Goal: Task Accomplishment & Management: Manage account settings

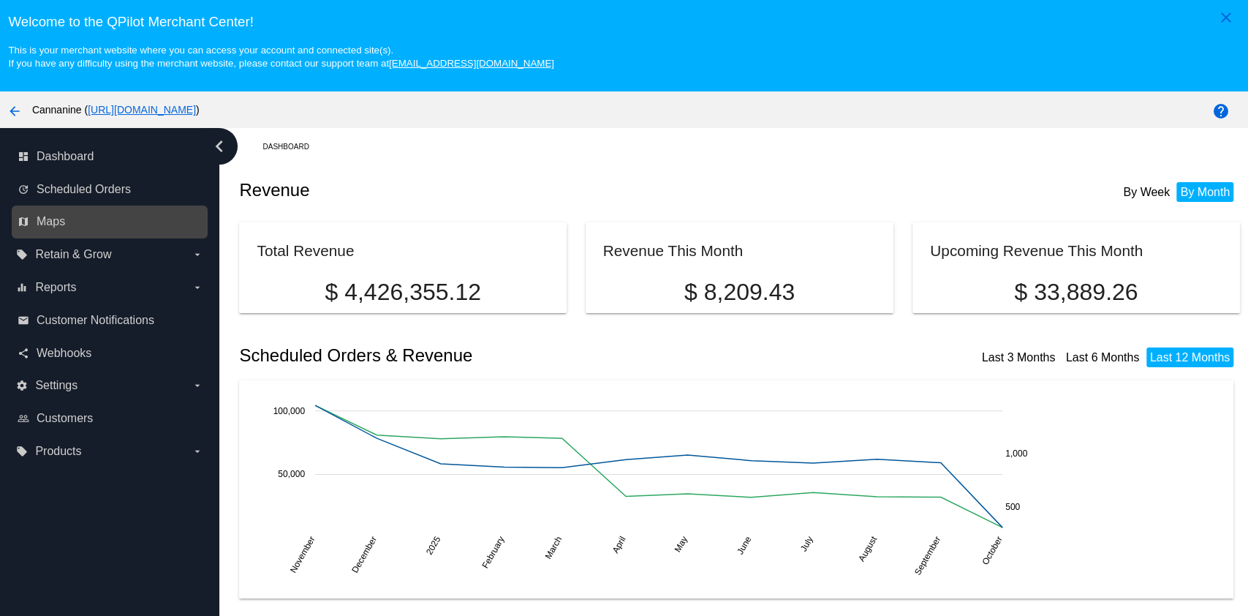
scroll to position [92, 0]
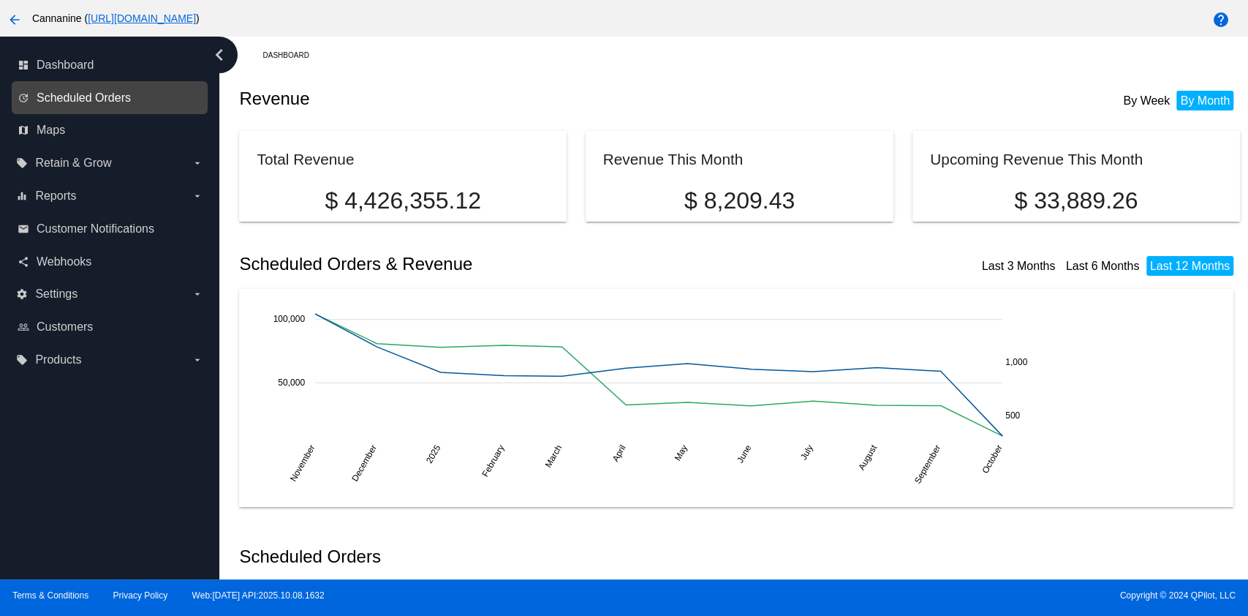
click at [122, 100] on span "Scheduled Orders" at bounding box center [84, 97] width 94 height 13
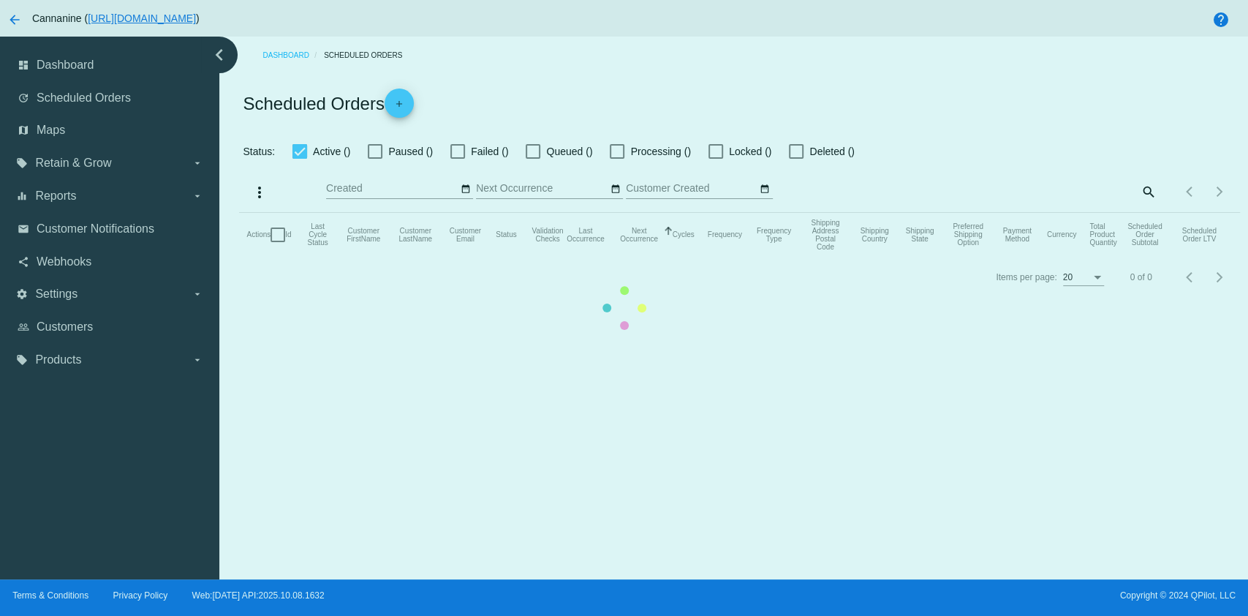
checkbox input "true"
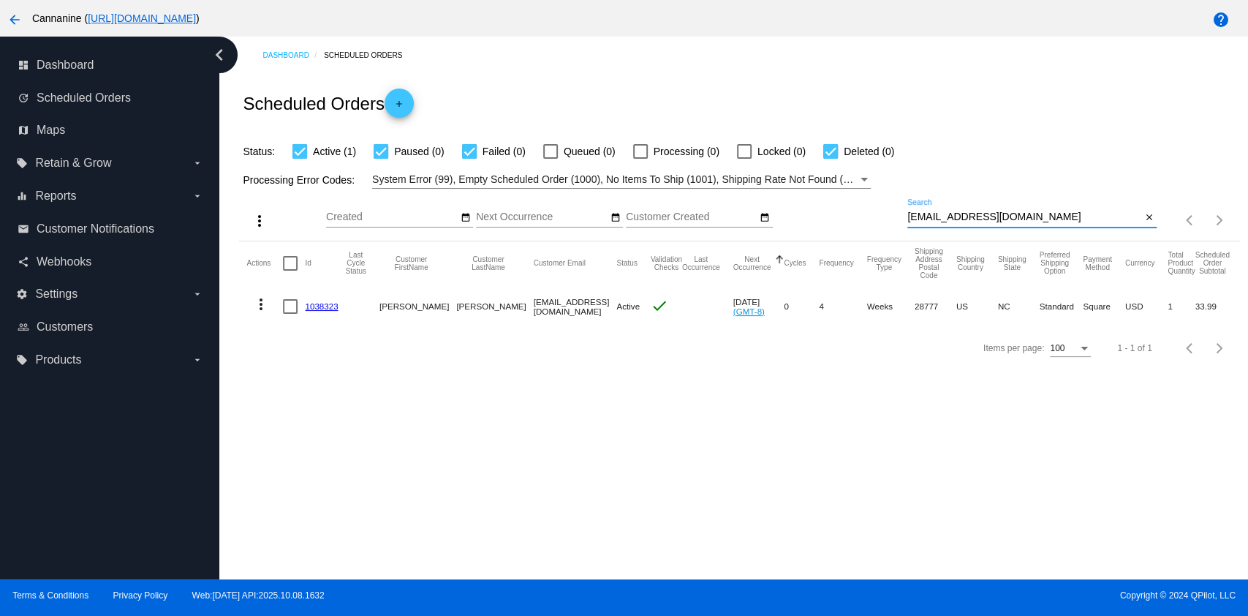
click at [1060, 215] on input "[EMAIL_ADDRESS][DOMAIN_NAME]" at bounding box center [1025, 217] width 234 height 12
paste input "jpeggy698"
click at [257, 306] on mat-icon "more_vert" at bounding box center [261, 304] width 18 height 18
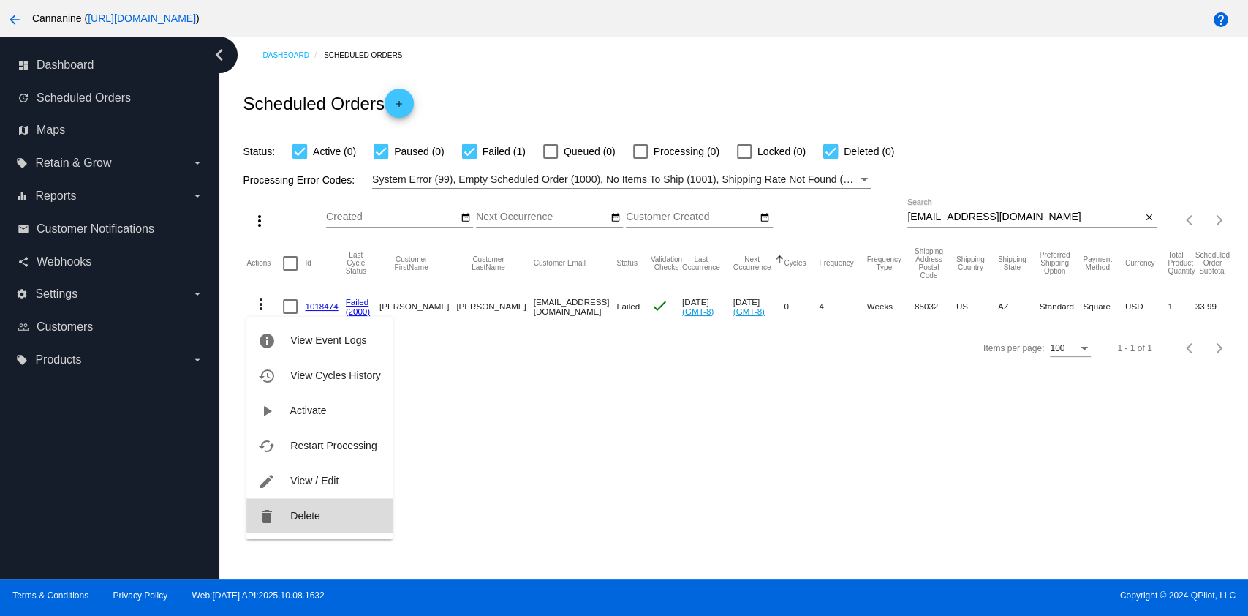
click at [310, 516] on span "Delete" at bounding box center [304, 516] width 29 height 12
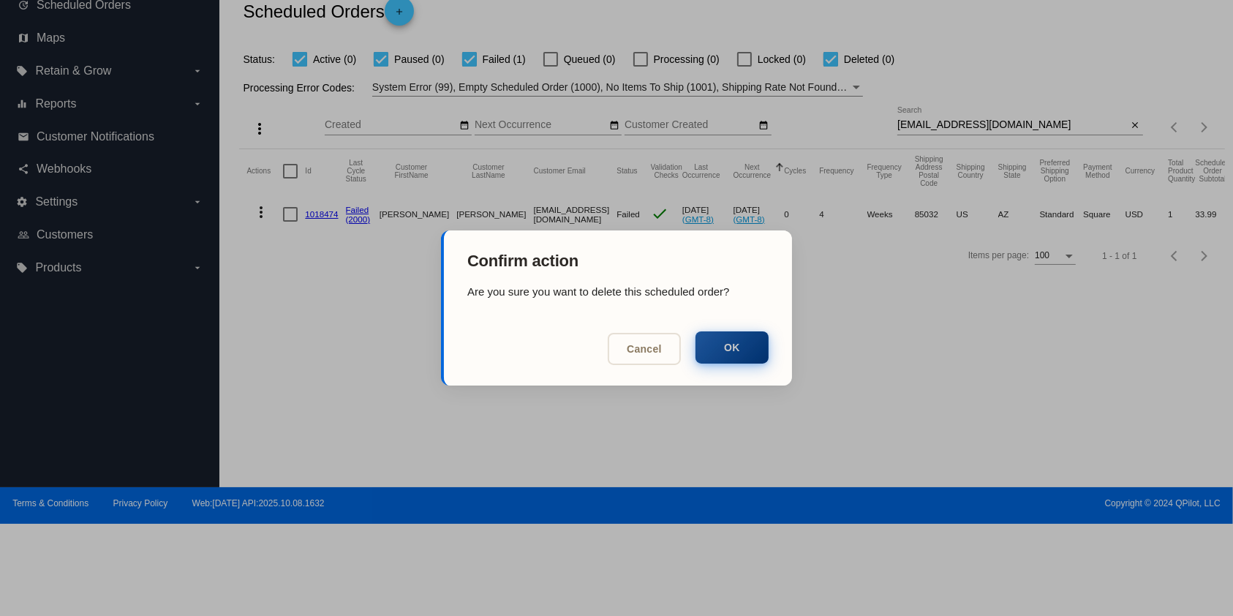
click at [736, 350] on button "OK" at bounding box center [731, 347] width 73 height 32
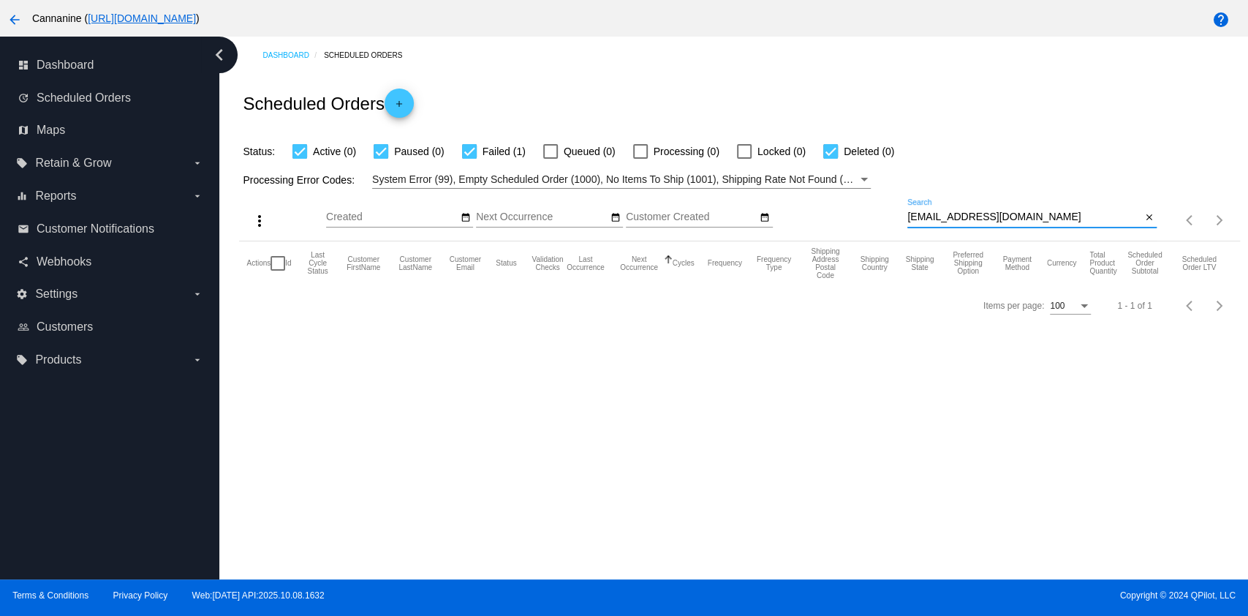
click at [1046, 211] on input "[EMAIL_ADDRESS][DOMAIN_NAME]" at bounding box center [1025, 217] width 234 height 12
type input "[EMAIL_ADDRESS][DOMAIN_NAME]"
